Goal: Browse casually: Explore the website without a specific task or goal

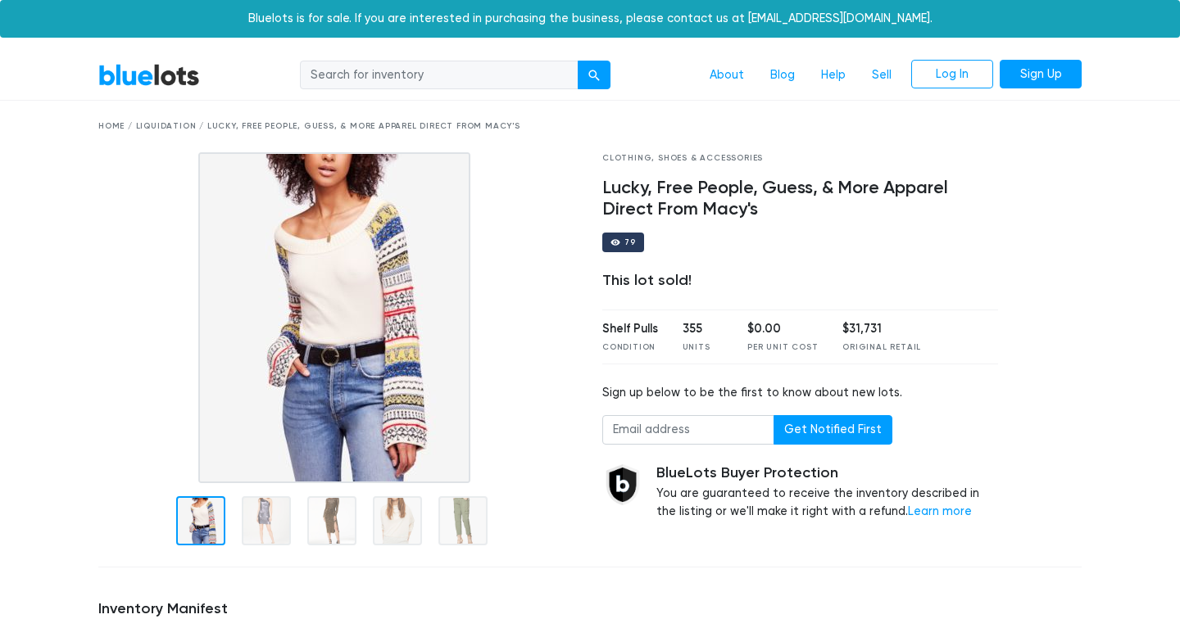
click at [165, 79] on link "BlueLots" at bounding box center [149, 75] width 102 height 24
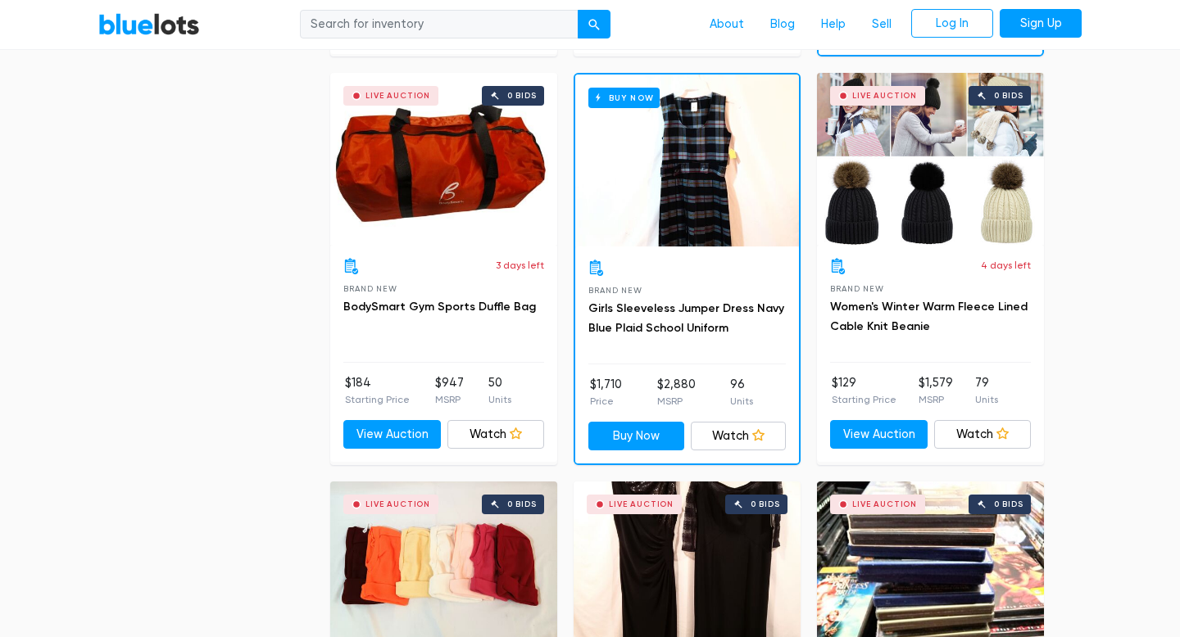
scroll to position [1690, 0]
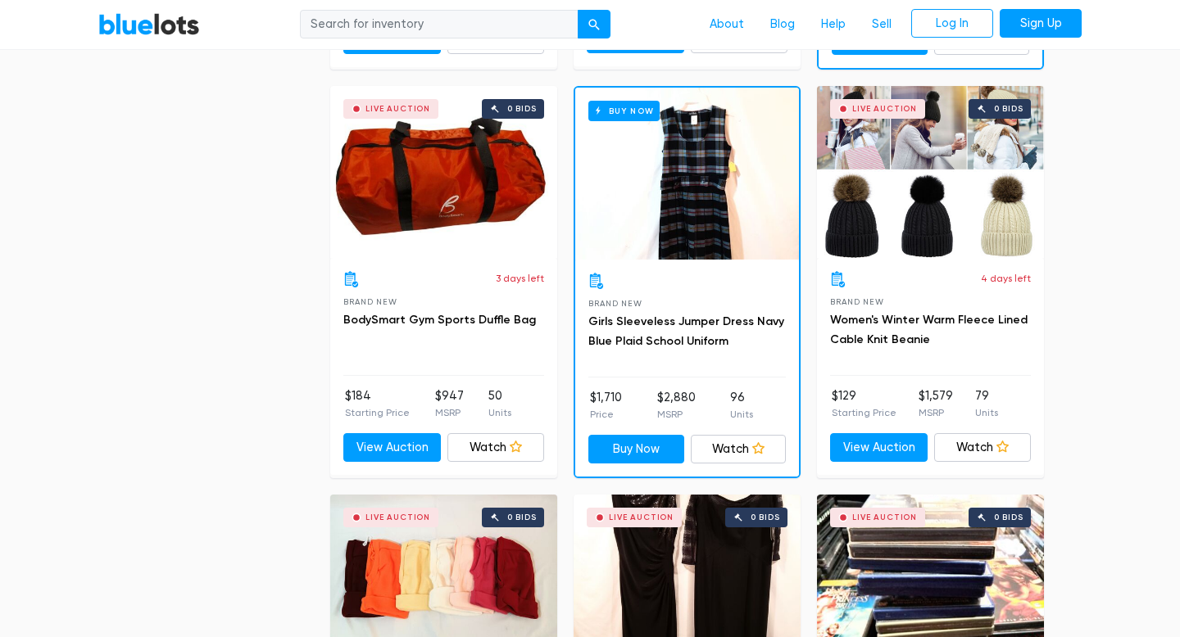
click at [924, 214] on div "Live Auction 0 bids" at bounding box center [930, 172] width 227 height 172
click at [916, 173] on div "Live Auction 0 bids" at bounding box center [930, 172] width 227 height 172
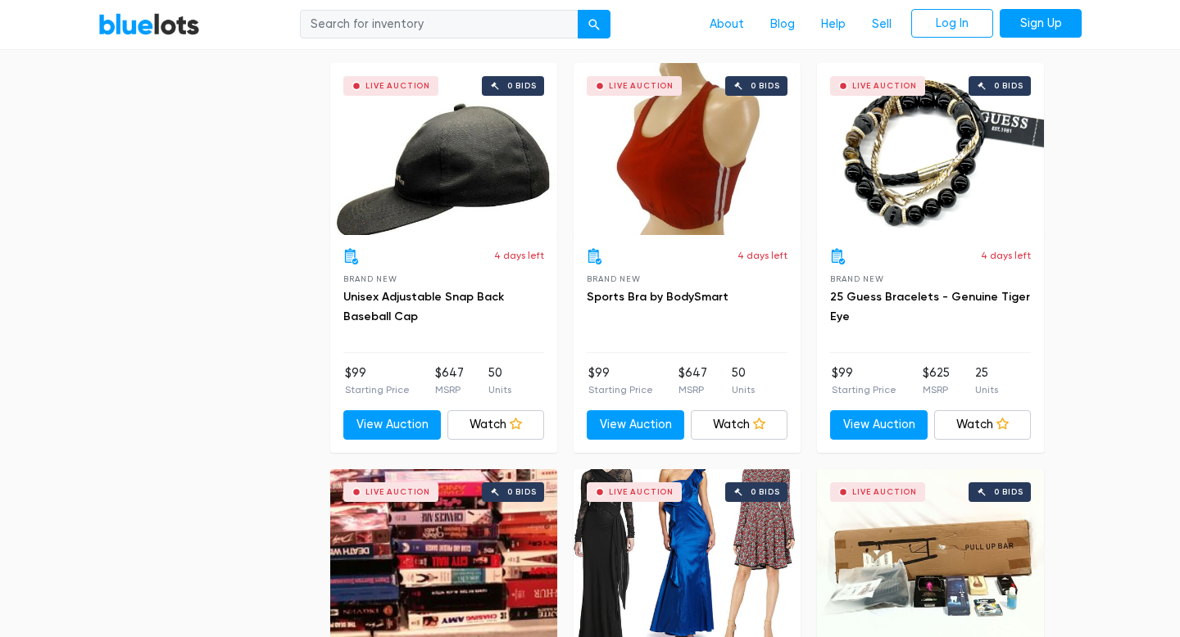
scroll to position [2523, 0]
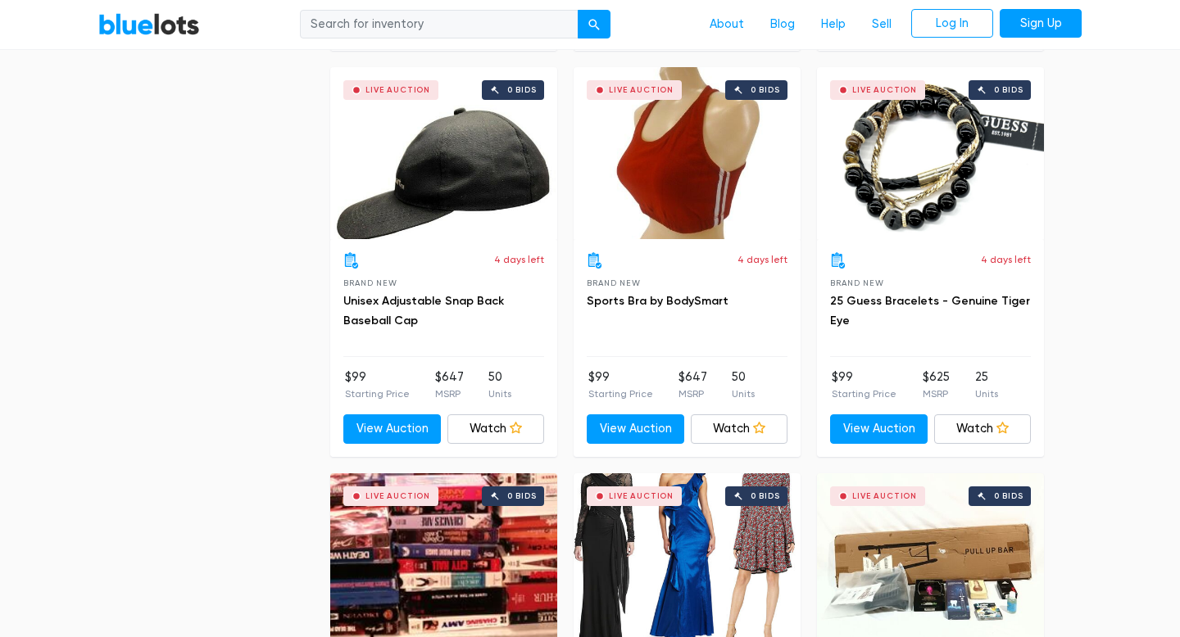
click at [931, 186] on div "Live Auction 0 bids" at bounding box center [930, 153] width 227 height 172
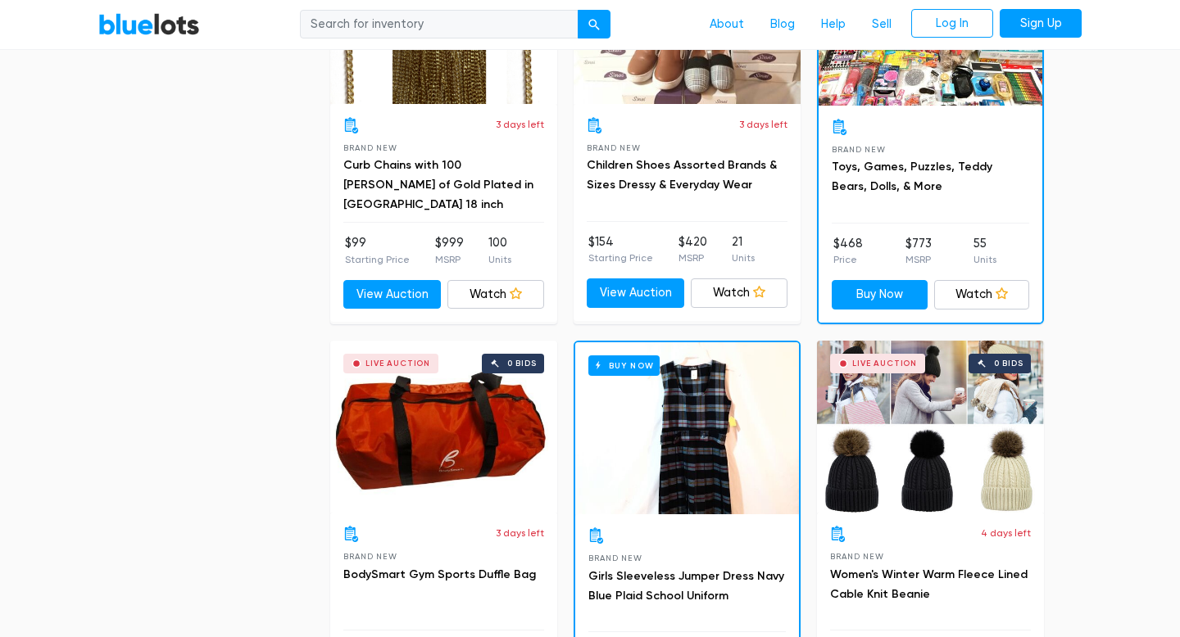
scroll to position [1291, 0]
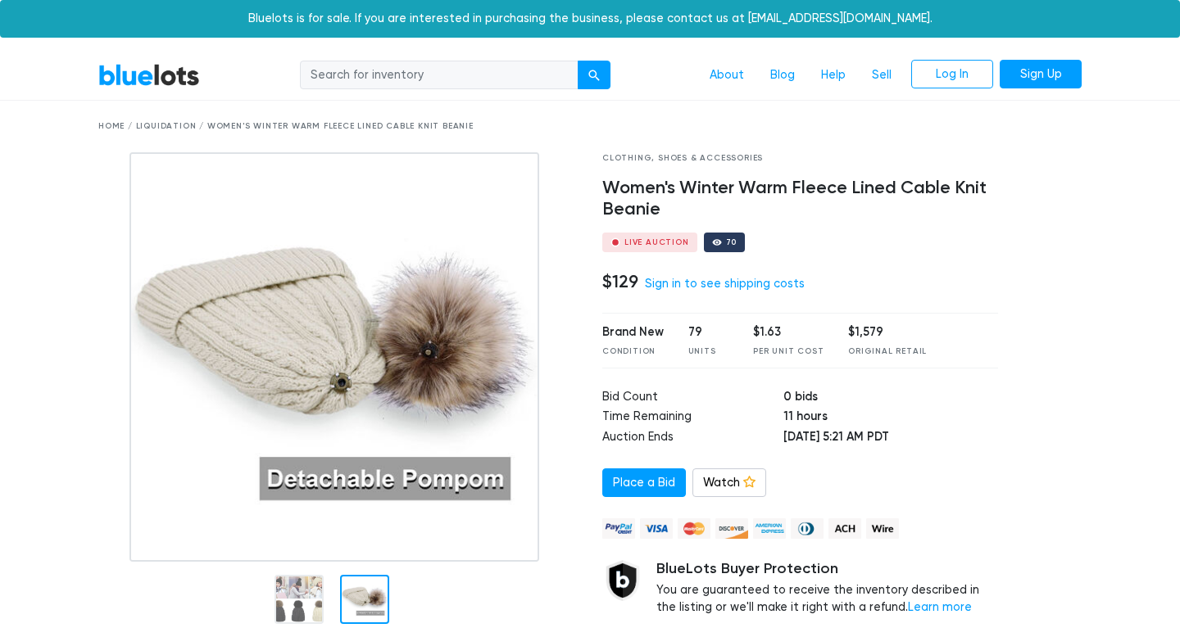
click at [354, 503] on img at bounding box center [334, 357] width 410 height 410
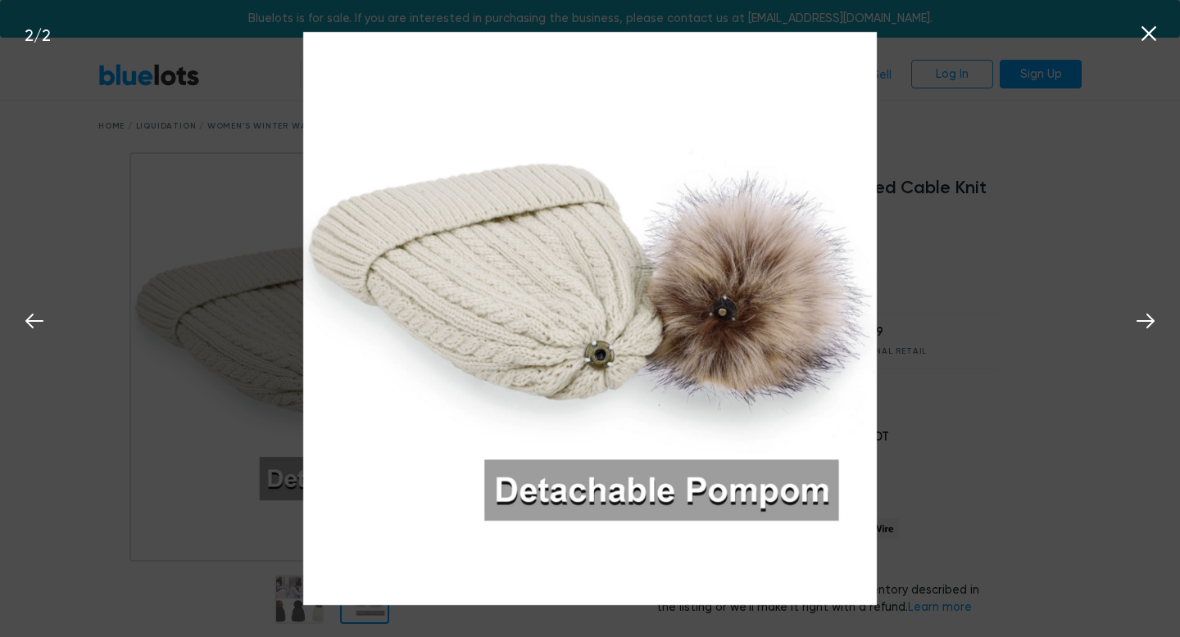
click at [1151, 35] on icon at bounding box center [1148, 33] width 25 height 25
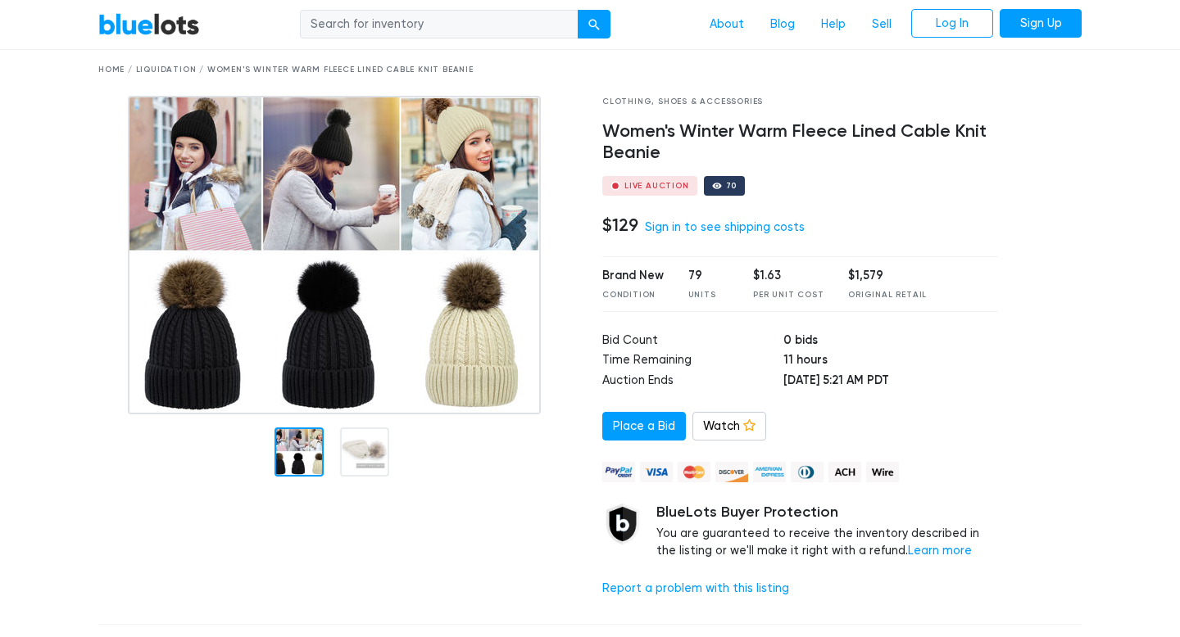
scroll to position [57, 0]
